Goal: Navigation & Orientation: Find specific page/section

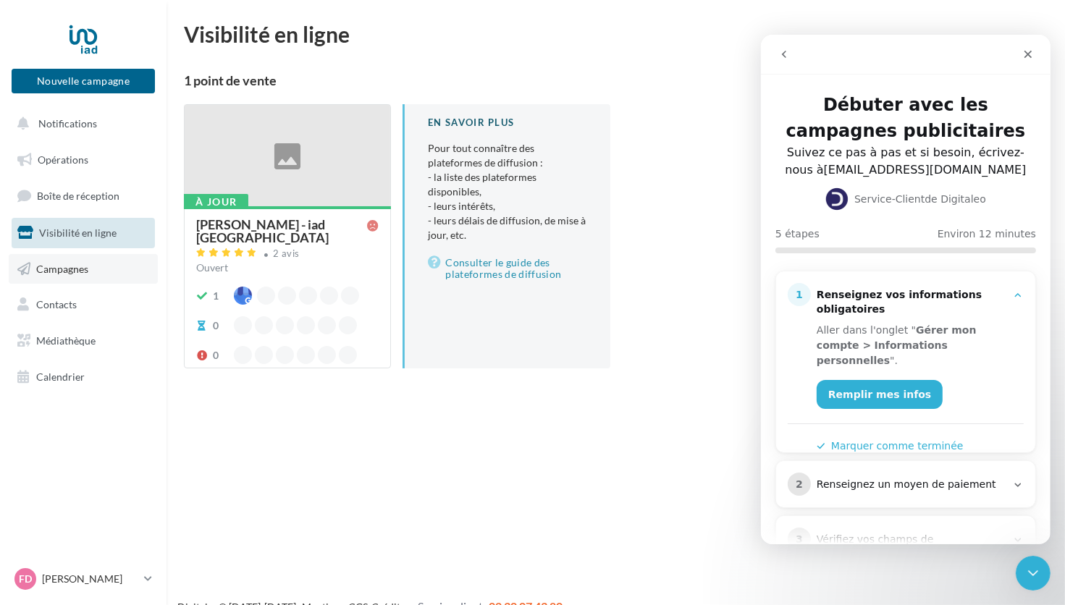
click at [85, 269] on span "Campagnes" at bounding box center [62, 268] width 52 height 12
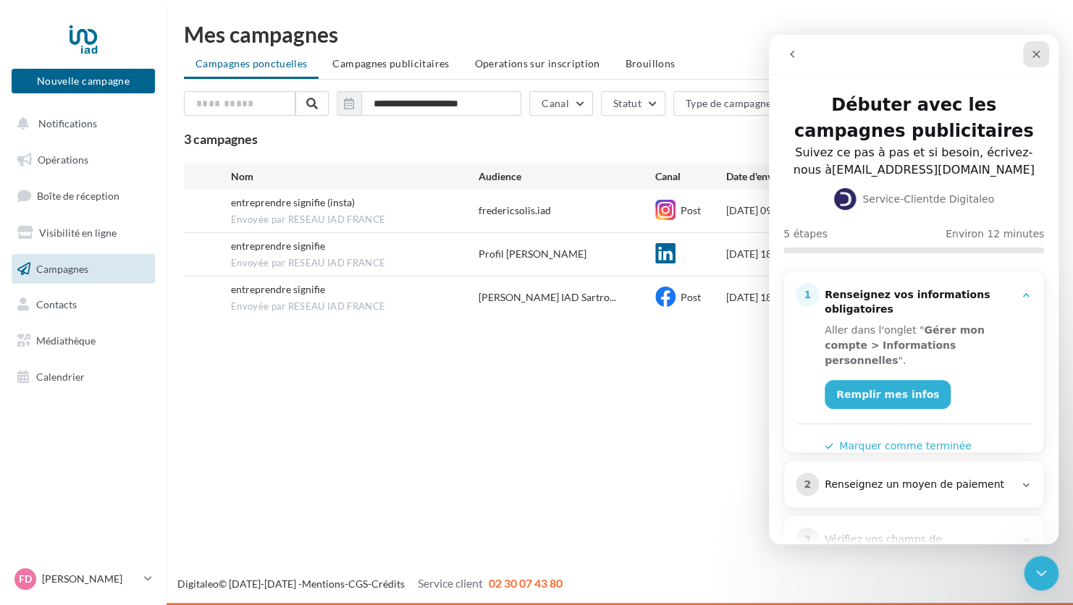
click at [1035, 51] on icon "Fermer" at bounding box center [1036, 55] width 12 height 12
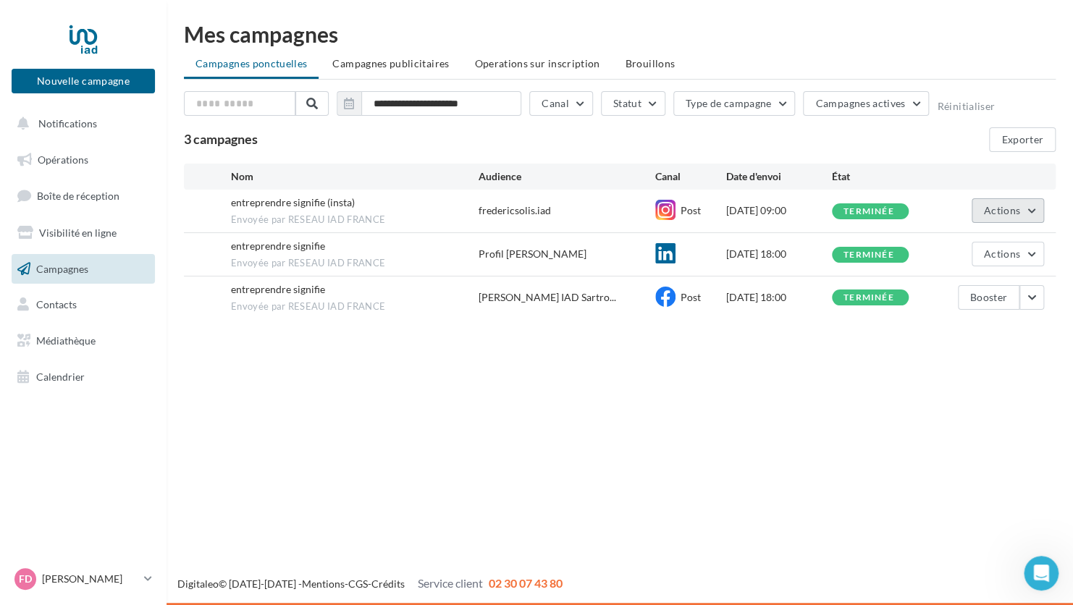
click at [1004, 206] on span "Actions" at bounding box center [1002, 210] width 36 height 12
click at [892, 344] on div "**********" at bounding box center [620, 174] width 907 height 348
click at [82, 228] on span "Visibilité en ligne" at bounding box center [77, 233] width 77 height 12
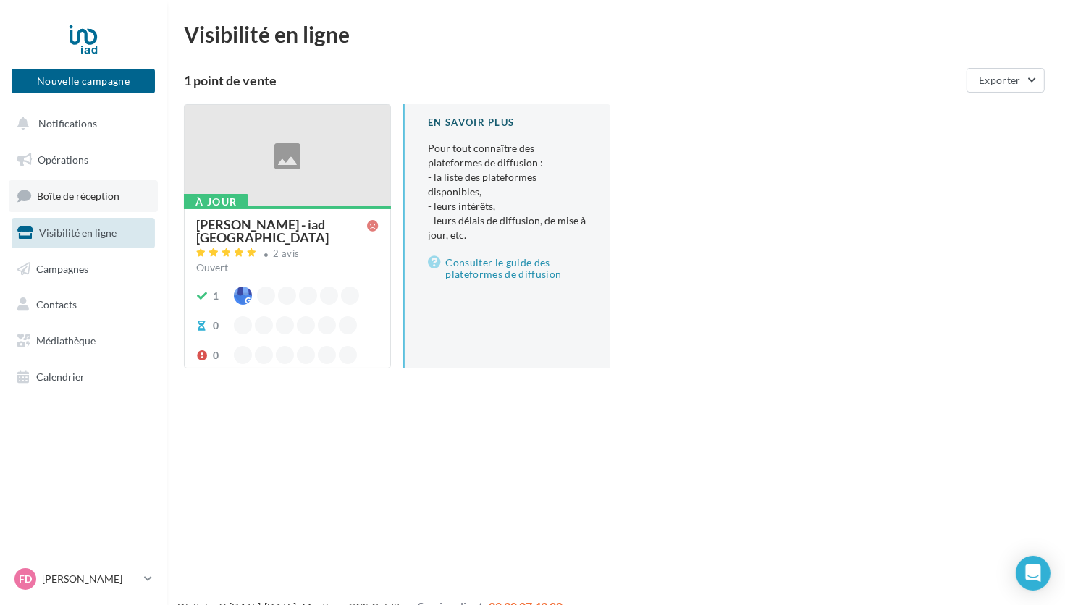
click at [75, 199] on span "Boîte de réception" at bounding box center [78, 196] width 83 height 12
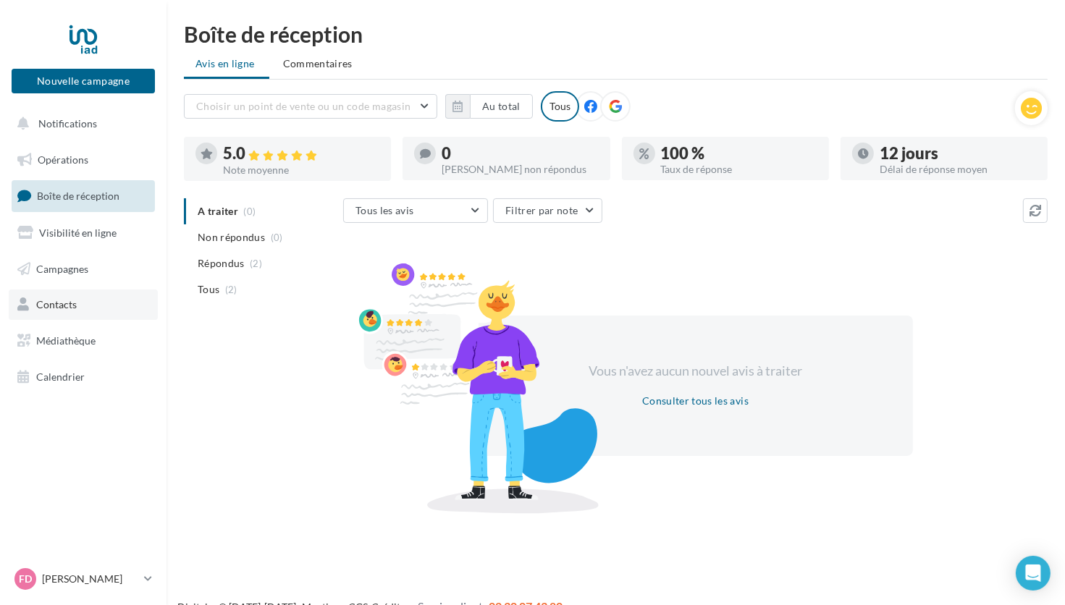
click at [67, 303] on span "Contacts" at bounding box center [56, 304] width 41 height 12
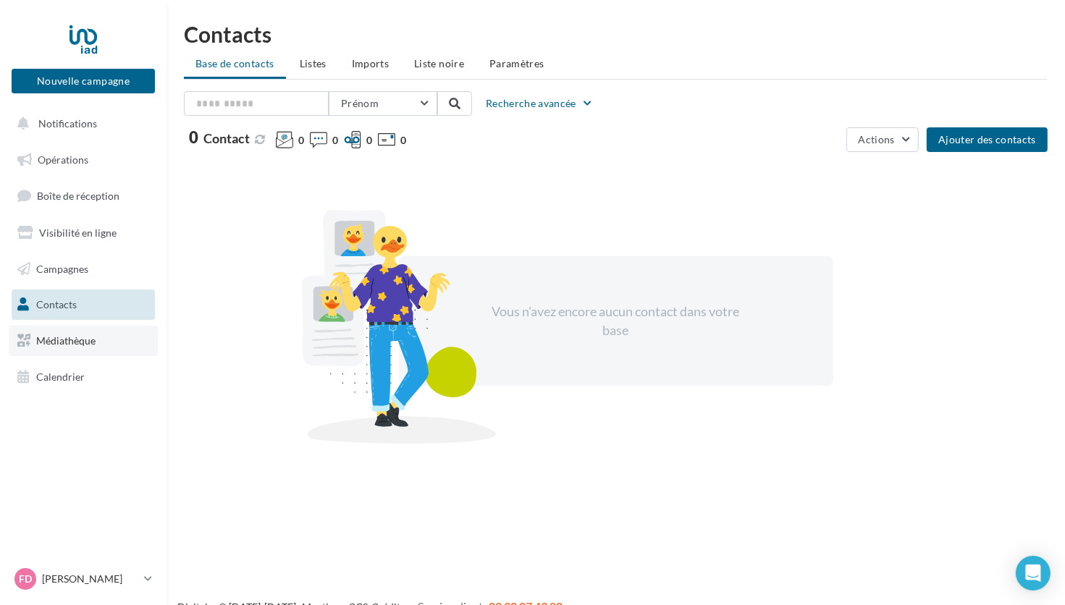
click at [110, 348] on link "Médiathèque" at bounding box center [83, 341] width 149 height 30
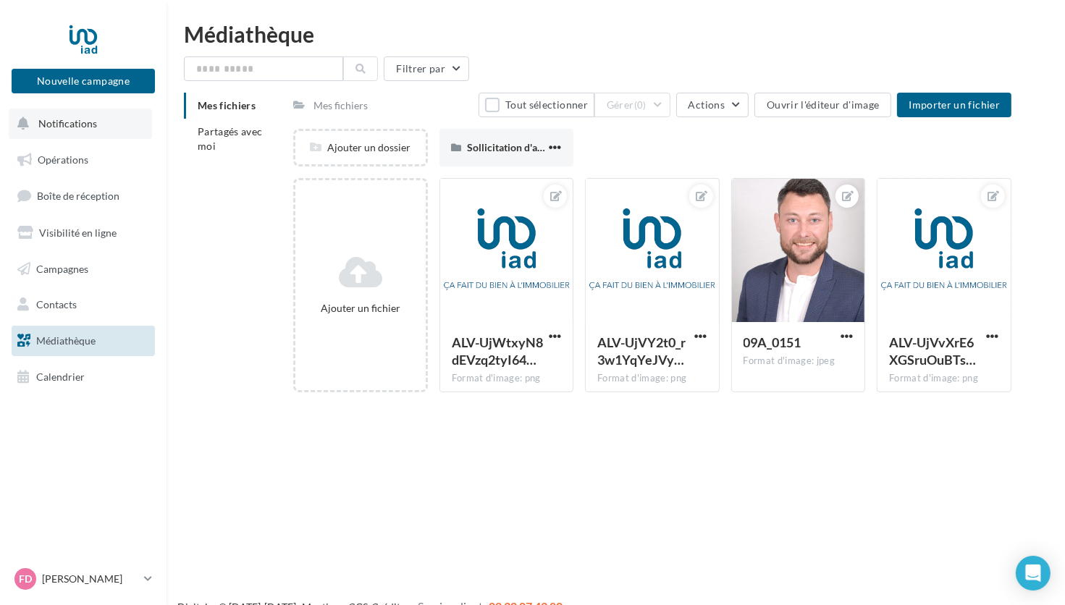
click at [34, 120] on button "Notifications" at bounding box center [80, 124] width 143 height 30
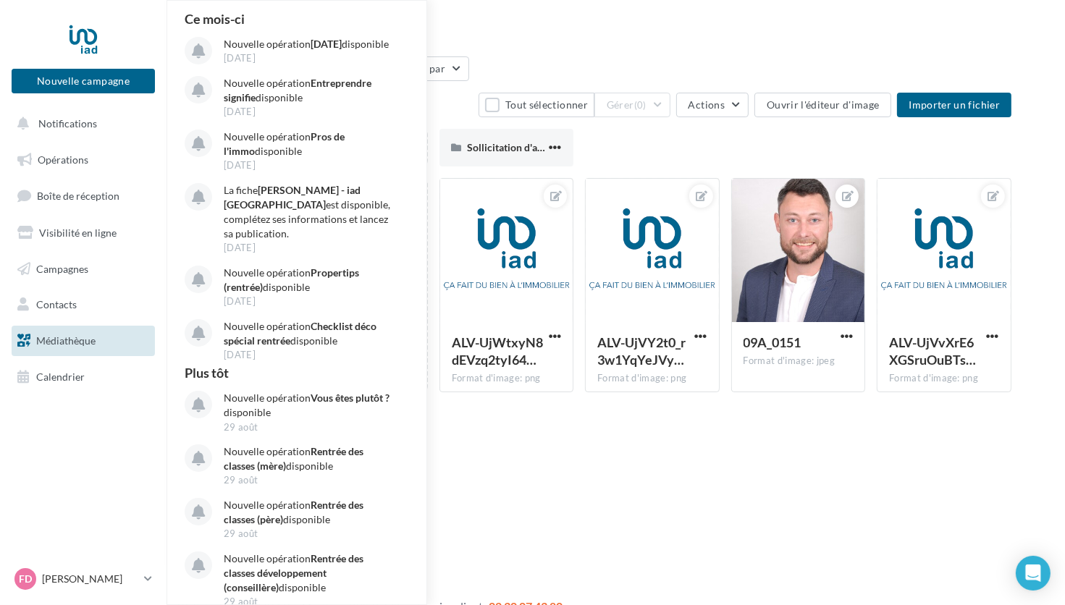
click at [472, 534] on div "Nouvelle campagne Nouvelle campagne Notifications Ce mois-ci Nouvelle opération…" at bounding box center [532, 325] width 1065 height 605
